Goal: Information Seeking & Learning: Learn about a topic

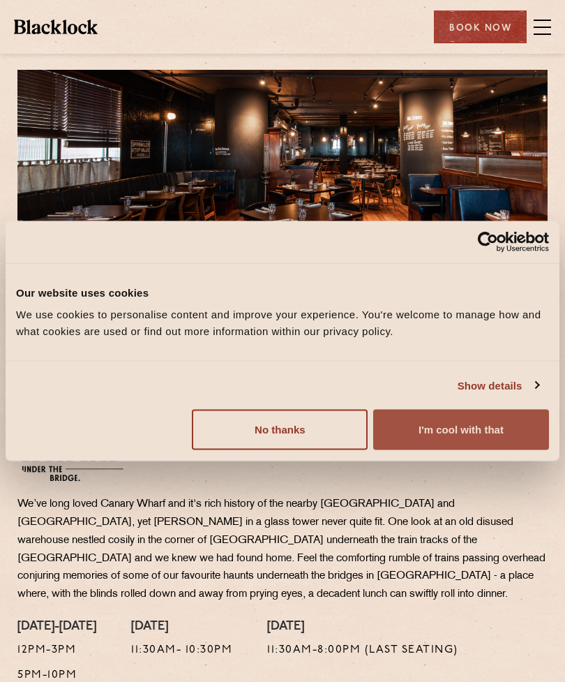
click at [438, 429] on button "I'm cool with that" at bounding box center [461, 430] width 176 height 40
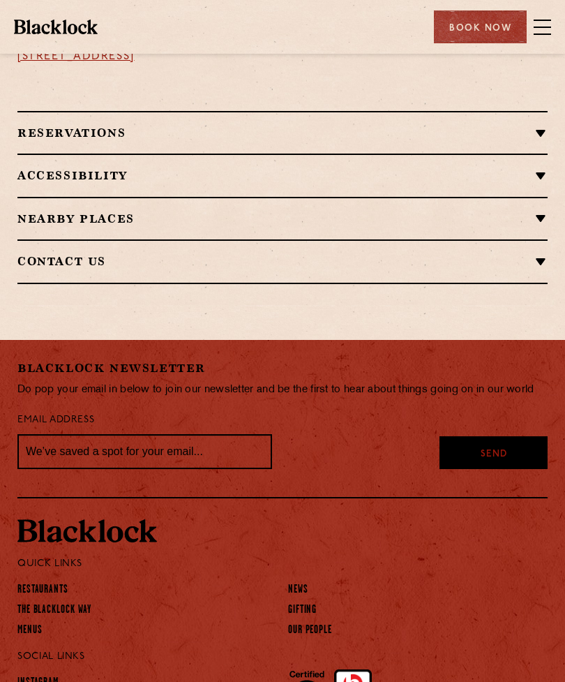
scroll to position [1166, 0]
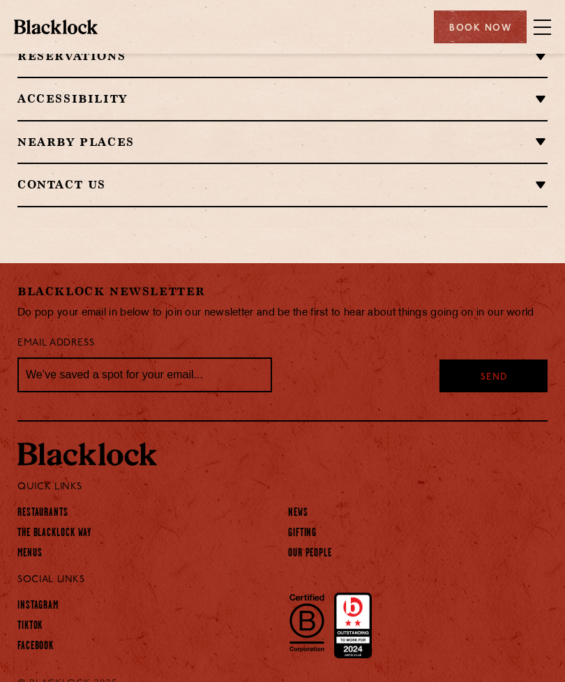
click at [34, 547] on link "Menus" at bounding box center [29, 554] width 25 height 14
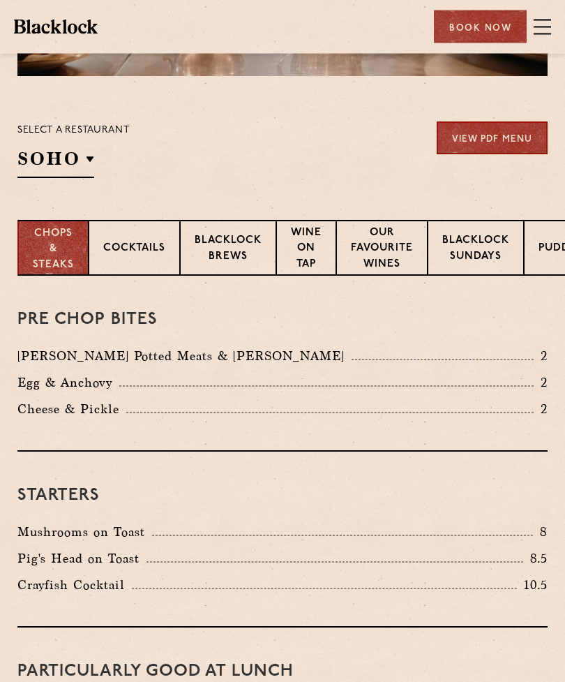
scroll to position [259, 0]
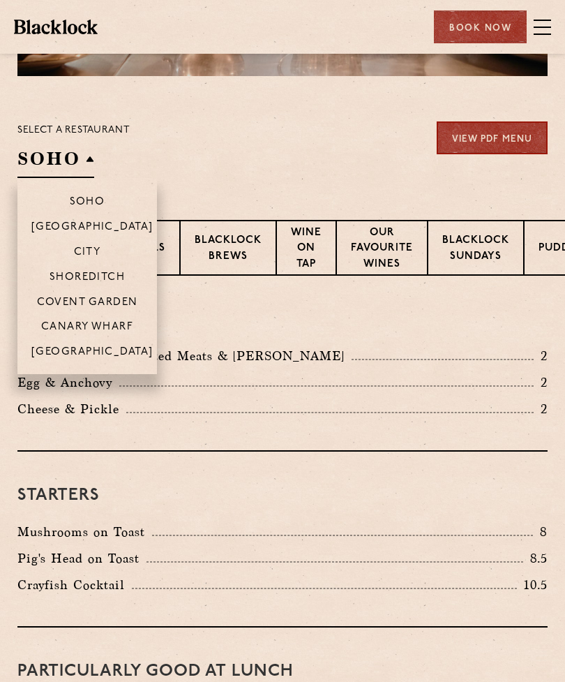
click at [126, 323] on p "Canary Wharf" at bounding box center [87, 327] width 92 height 13
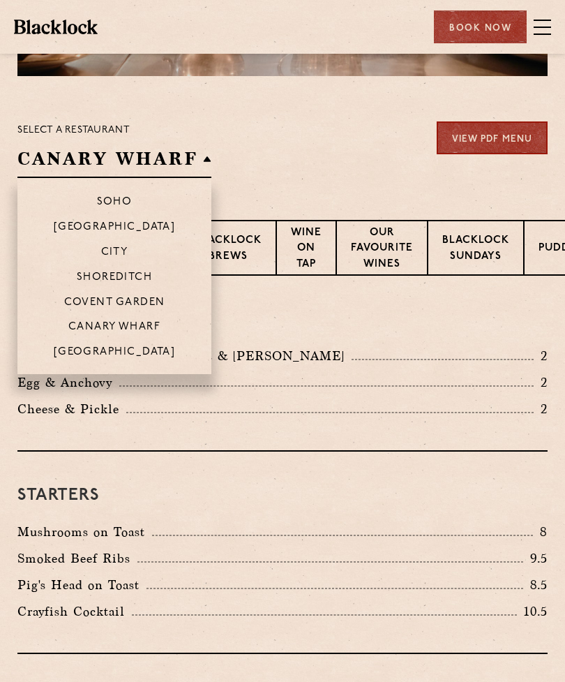
click at [137, 325] on p "Canary Wharf" at bounding box center [114, 327] width 92 height 13
click at [100, 325] on p "Canary Wharf" at bounding box center [114, 327] width 92 height 13
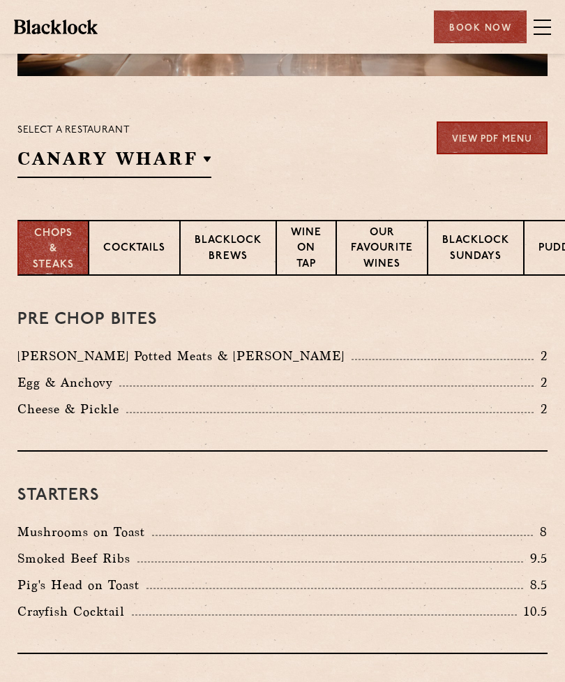
click at [342, 147] on div "Select a restaurant [GEOGRAPHIC_DATA] Soho [GEOGRAPHIC_DATA] [GEOGRAPHIC_DATA] …" at bounding box center [282, 149] width 530 height 57
click at [493, 138] on link "View PDF Menu" at bounding box center [492, 137] width 111 height 33
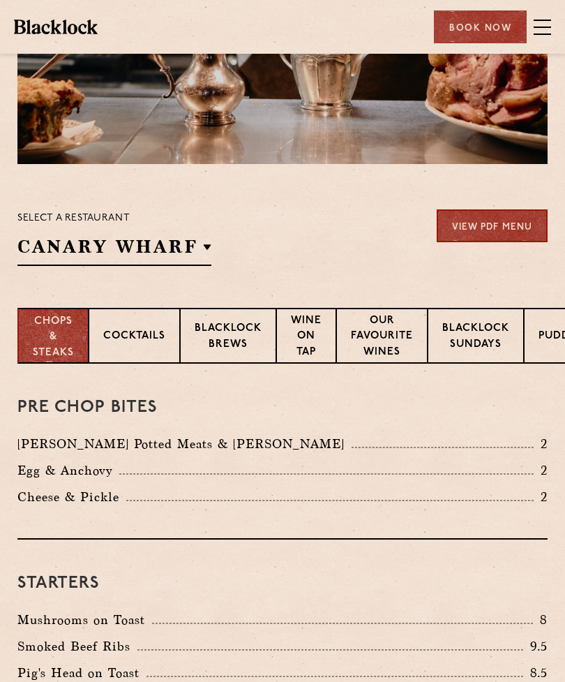
scroll to position [0, 0]
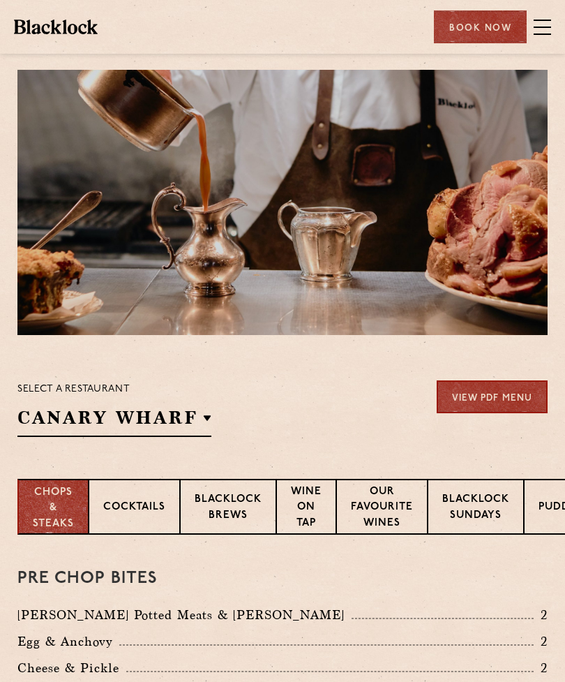
click at [483, 509] on p "Blacklock Sundays" at bounding box center [476, 508] width 67 height 33
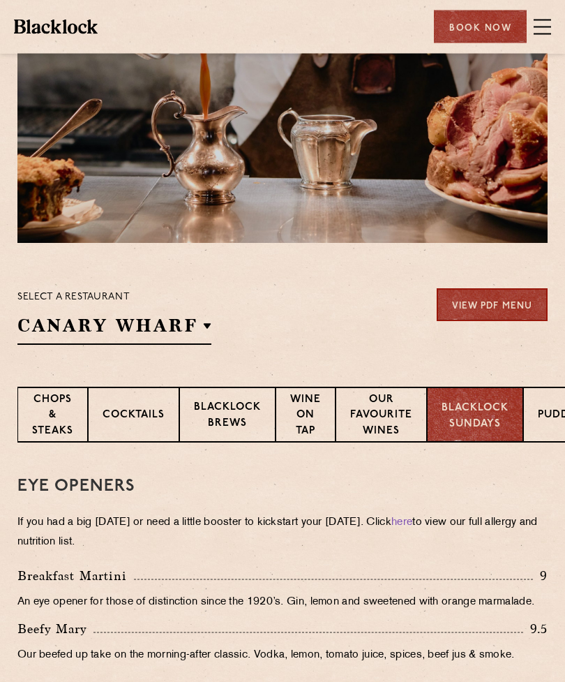
scroll to position [92, 0]
click at [308, 417] on p "Wine on Tap" at bounding box center [305, 416] width 31 height 49
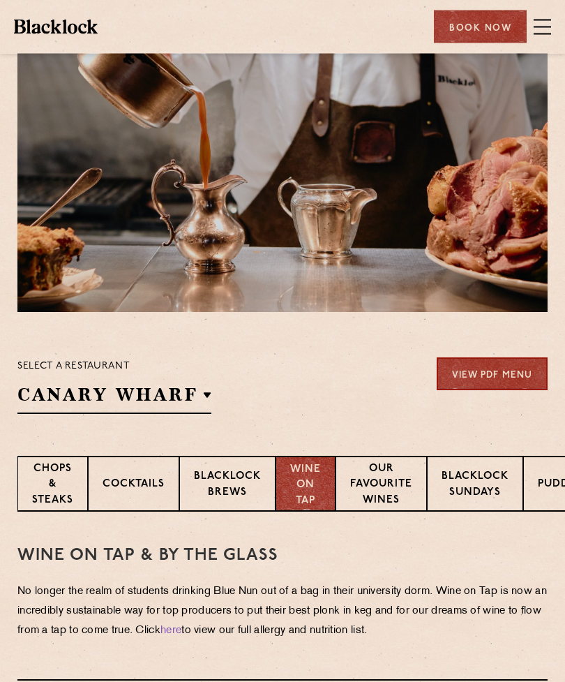
scroll to position [23, 0]
click at [226, 481] on p "Blacklock Brews" at bounding box center [227, 485] width 67 height 33
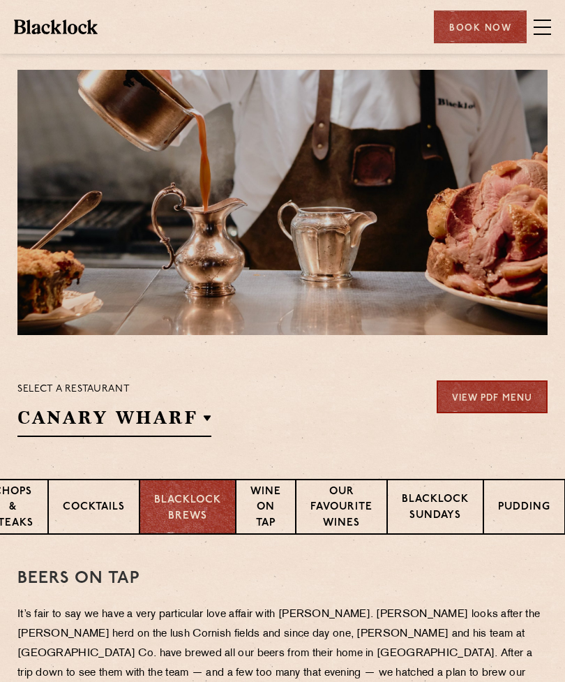
scroll to position [0, 45]
click at [338, 511] on p "Our favourite wines" at bounding box center [342, 508] width 62 height 49
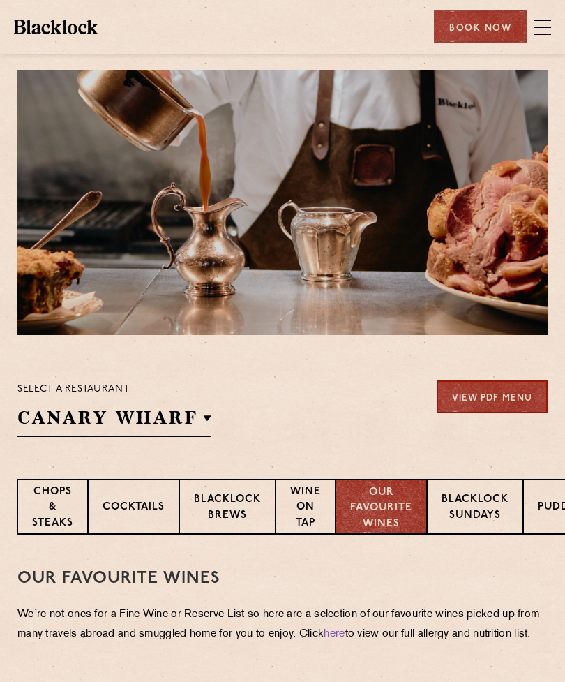
scroll to position [0, 0]
click at [468, 506] on p "Blacklock Sundays" at bounding box center [475, 508] width 67 height 33
